Goal: Navigation & Orientation: Find specific page/section

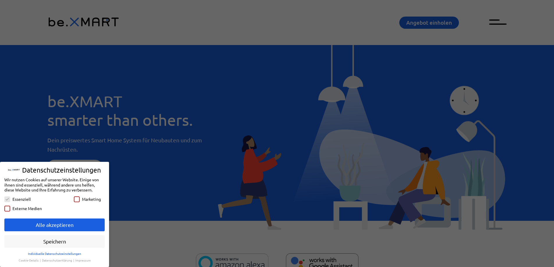
click at [41, 226] on link "Alle akzeptieren" at bounding box center [54, 225] width 100 height 13
checkbox input "true"
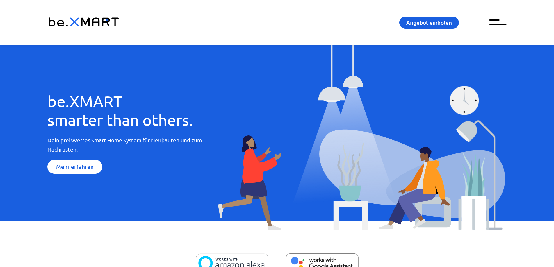
click at [502, 21] on span "Menu" at bounding box center [497, 22] width 17 height 10
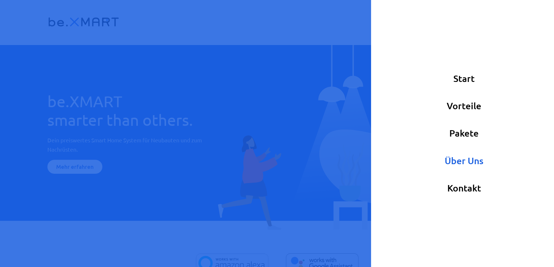
click at [461, 156] on link "Über Uns" at bounding box center [464, 161] width 183 height 27
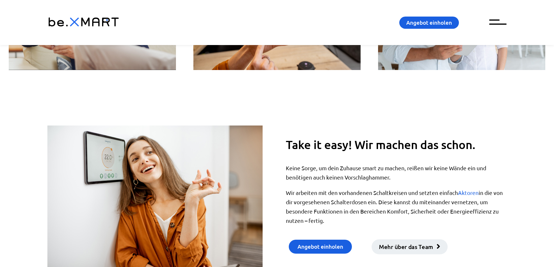
scroll to position [1320, 0]
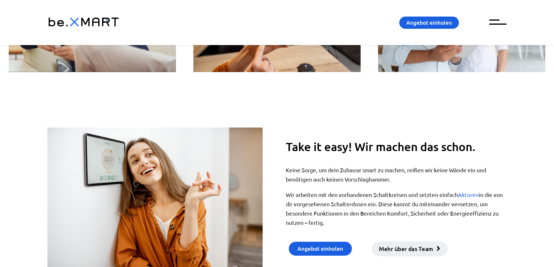
click at [418, 248] on span "Mehr über das Team" at bounding box center [406, 249] width 54 height 8
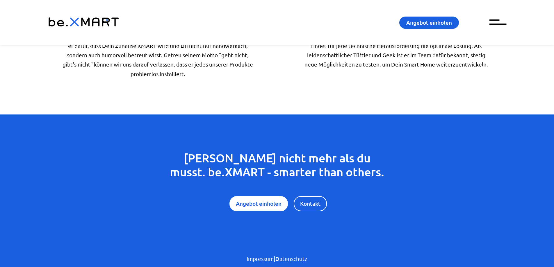
scroll to position [443, 0]
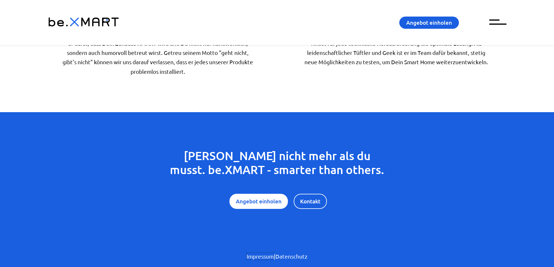
click at [254, 257] on link "Impressum" at bounding box center [260, 256] width 27 height 7
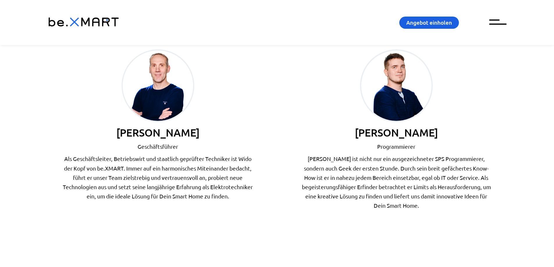
scroll to position [79, 0]
